Goal: Use online tool/utility: Utilize a website feature to perform a specific function

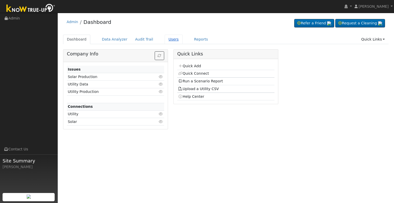
click at [165, 38] on link "Users" at bounding box center [174, 39] width 18 height 9
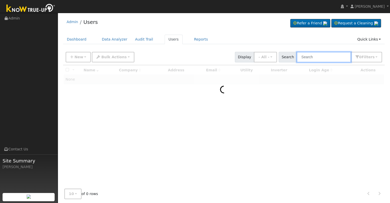
click at [313, 57] on input "text" at bounding box center [324, 57] width 54 height 11
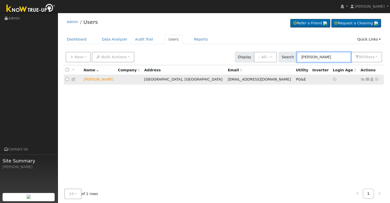
type input "[PERSON_NAME]"
click at [378, 79] on icon at bounding box center [377, 80] width 5 height 4
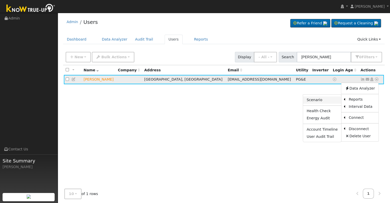
click at [313, 101] on link "Scenario" at bounding box center [322, 99] width 38 height 7
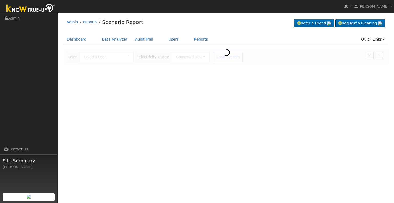
type input "[PERSON_NAME]"
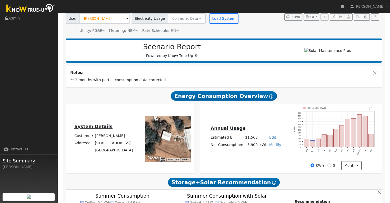
scroll to position [36, 0]
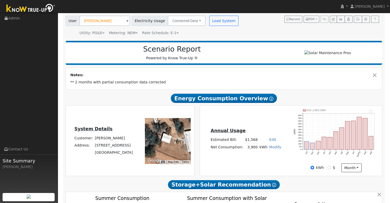
click at [274, 147] on link "Modify" at bounding box center [275, 147] width 12 height 4
click at [260, 157] on link "Add Consumption" at bounding box center [256, 154] width 43 height 7
type input "3900"
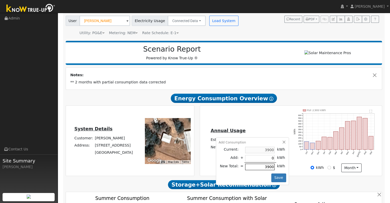
type input "3"
type input "3903"
type input "38"
type input "3938"
type input "380"
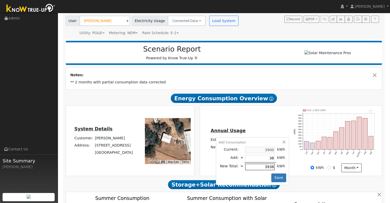
type input "4280"
type input "3801"
type input "7701"
type input "380"
type input "4280"
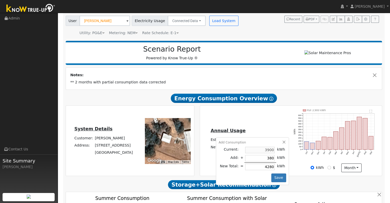
type input "3800"
type input "7700"
type input "3800"
click at [279, 179] on button "Save" at bounding box center [279, 177] width 15 height 9
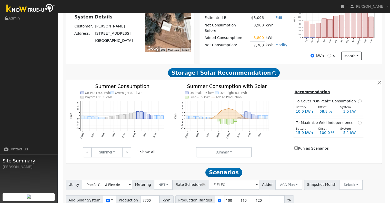
scroll to position [173, 0]
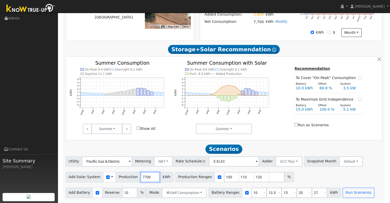
drag, startPoint x: 146, startPoint y: 178, endPoint x: 124, endPoint y: 177, distance: 21.3
click at [124, 177] on div "Add Solar System Use CSV Data Production 7700 kWh" at bounding box center [120, 177] width 108 height 10
type input "12657"
click at [239, 177] on input "110" at bounding box center [246, 177] width 15 height 10
type input "120"
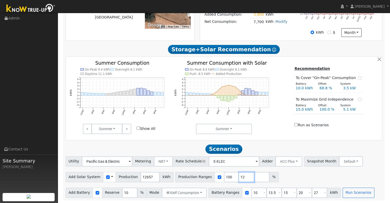
type input "1"
click at [252, 192] on input "10" at bounding box center [259, 193] width 15 height 10
type input "13.5"
type input "15"
type input "20"
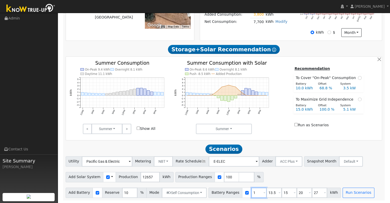
type input "27"
type input "15"
type input "20"
type input "27"
type input "20"
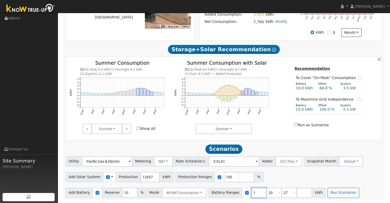
type input "27"
type input "20"
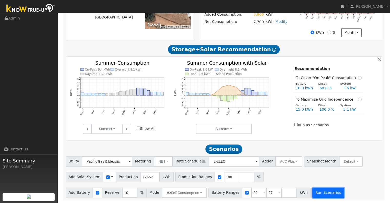
click at [321, 192] on button "Run Scenarios" at bounding box center [329, 193] width 32 height 10
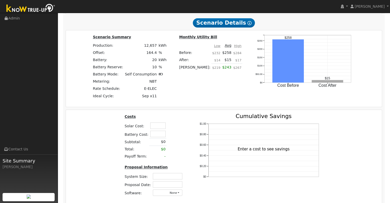
scroll to position [490, 0]
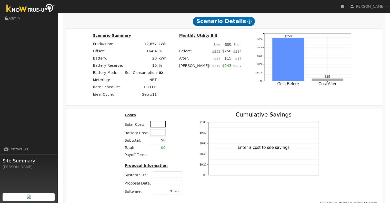
click at [158, 124] on input "text" at bounding box center [157, 124] width 15 height 6
type input "$25,000"
click at [160, 135] on input "text" at bounding box center [157, 132] width 15 height 6
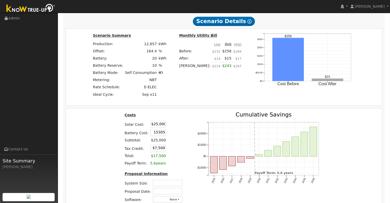
type input "$15,305"
type input "$12,092"
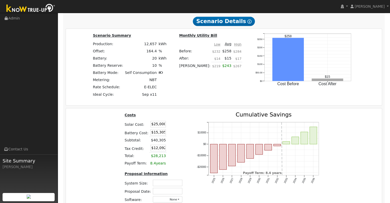
click at [177, 142] on table "Costs Solar Cost: $25,000 Battery Cost: $15,305 Subtotal: $40,305 Tax Credit: $…" at bounding box center [154, 139] width 61 height 55
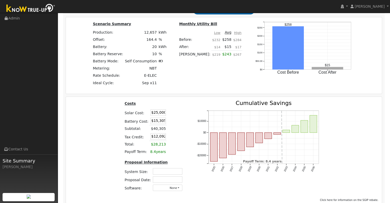
scroll to position [507, 0]
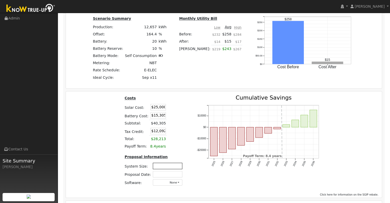
click at [171, 169] on input "text" at bounding box center [168, 166] width 30 height 6
type input "8.3"
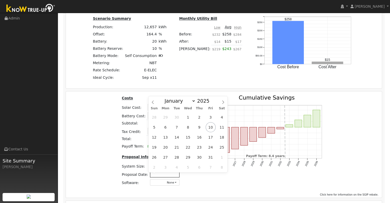
click at [170, 175] on input "text" at bounding box center [165, 174] width 30 height 6
click at [211, 128] on span "10" at bounding box center [211, 127] width 10 height 10
type input "[DATE]"
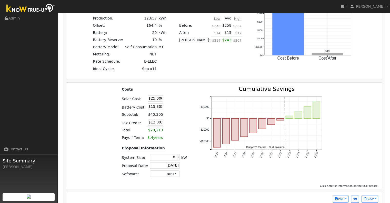
scroll to position [526, 0]
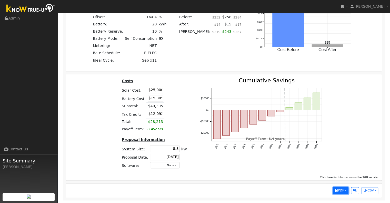
click at [345, 191] on button "PDF" at bounding box center [341, 190] width 16 height 7
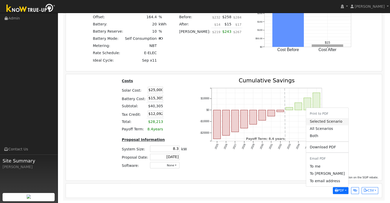
click at [335, 122] on link "Selected Scenario" at bounding box center [327, 121] width 42 height 7
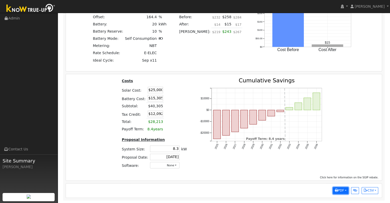
click at [345, 191] on button "PDF" at bounding box center [341, 190] width 16 height 7
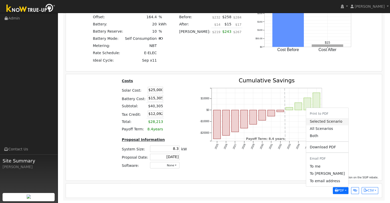
click at [326, 121] on link "Selected Scenario" at bounding box center [327, 121] width 42 height 7
